Goal: Task Accomplishment & Management: Manage account settings

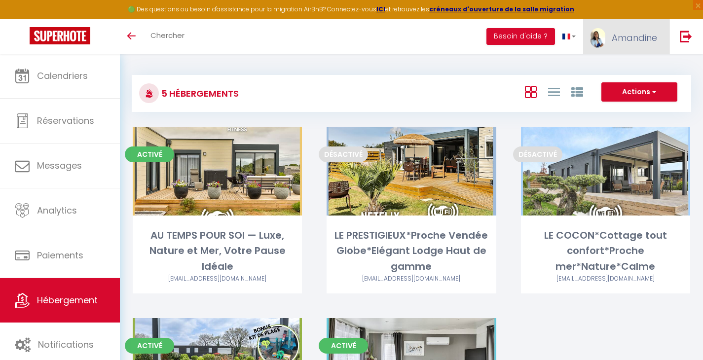
click at [641, 39] on span "Amandine" at bounding box center [634, 38] width 45 height 12
click at [627, 68] on link "Paramètres" at bounding box center [630, 68] width 73 height 17
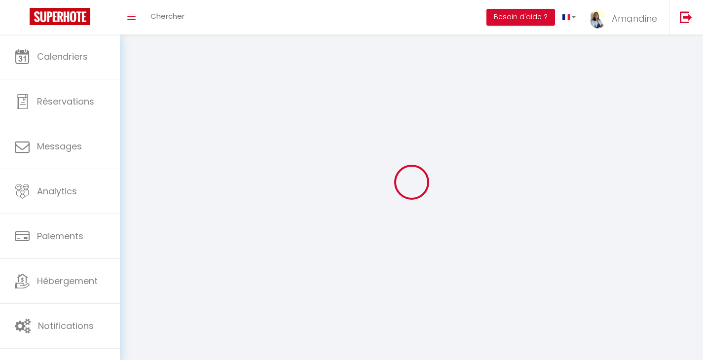
select select "fr"
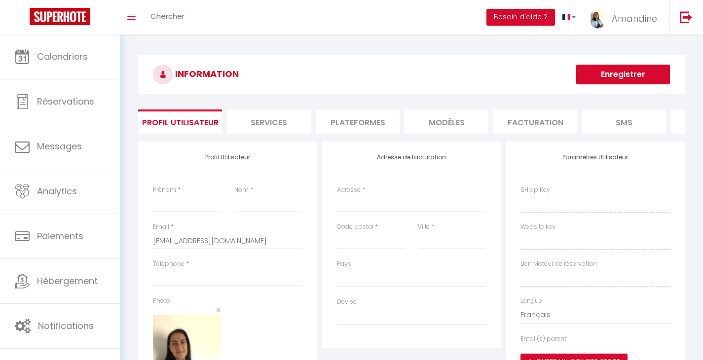
select select
type input "Amandine"
type input "DIJOUX"
type input "0767689270"
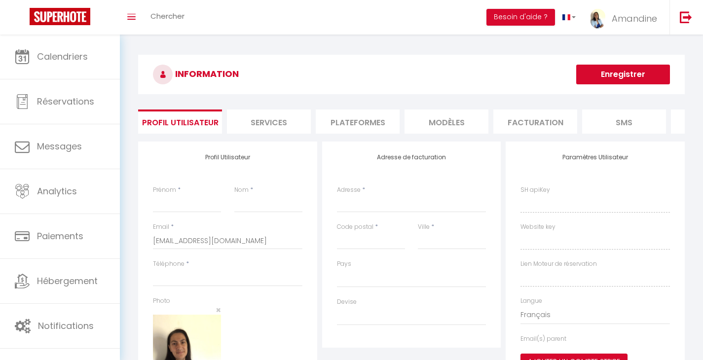
type input "[STREET_ADDRESS][PERSON_NAME] Weforge"
type input "85000"
type input "LA ROCHE SUR YON"
type input "LGFbooCcYb28UbUwF0PlxFKTm"
type input "7cBBkAQ3OtUDrissy3VFzWzGD"
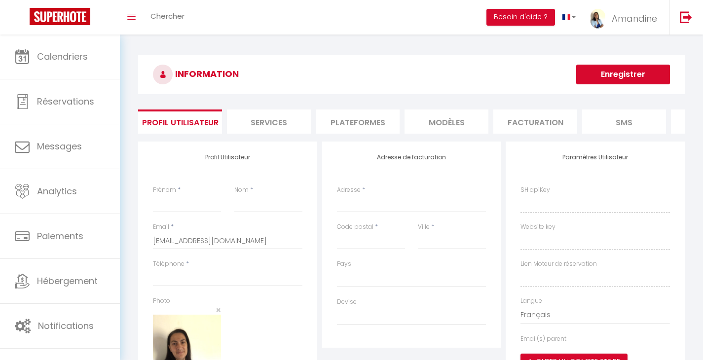
type input "[URL][DOMAIN_NAME]"
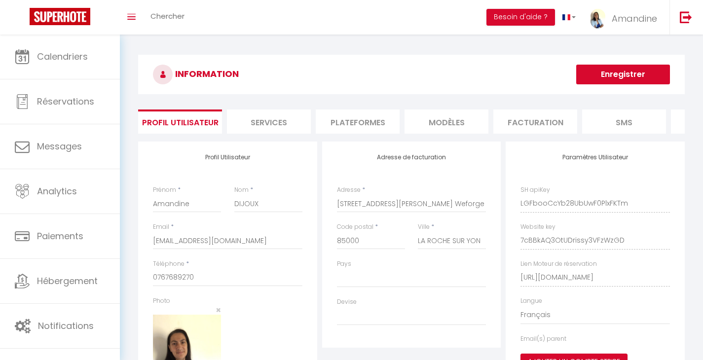
select select "28"
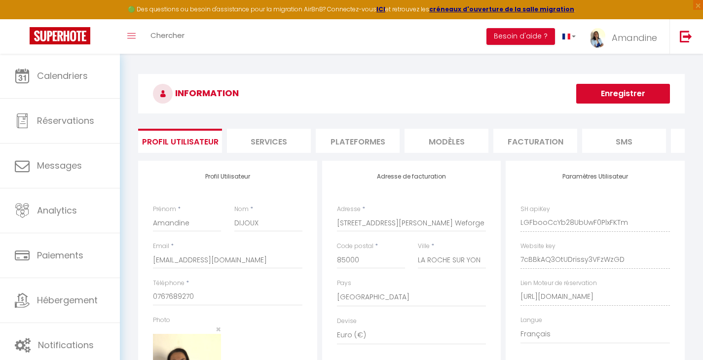
click at [363, 145] on li "Plateformes" at bounding box center [358, 141] width 84 height 24
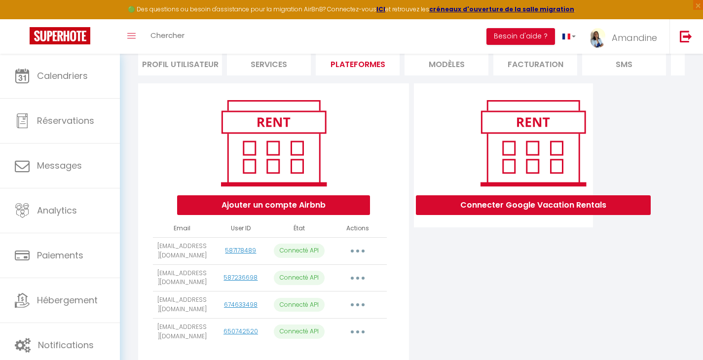
scroll to position [76, 0]
